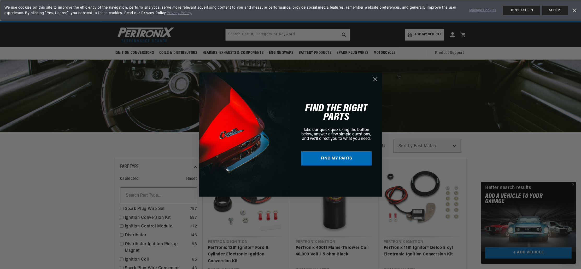
click at [374, 80] on circle "Close dialog" at bounding box center [375, 79] width 9 height 9
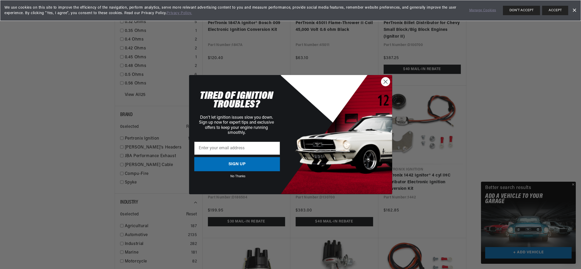
scroll to position [529, 0]
click at [386, 81] on icon "Close dialog" at bounding box center [386, 82] width 4 height 4
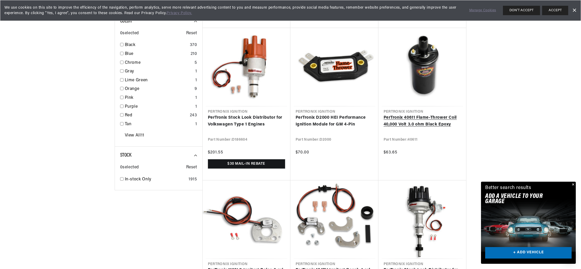
scroll to position [892, 0]
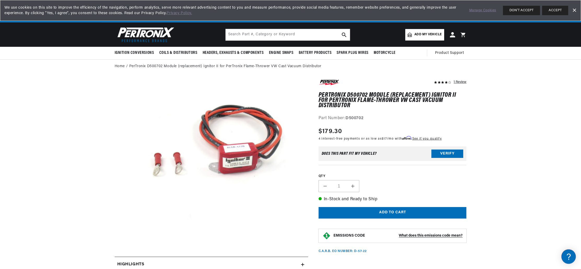
scroll to position [0, 195]
